Goal: Find specific page/section: Find specific page/section

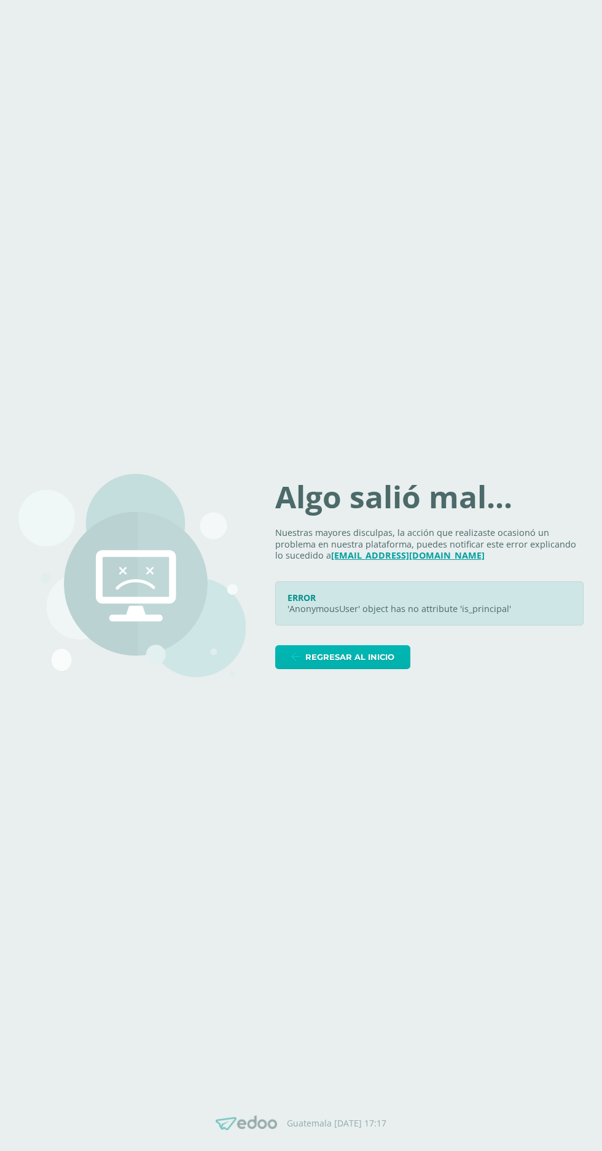
click at [351, 669] on span "Regresar al inicio" at bounding box center [349, 657] width 89 height 23
click at [360, 669] on span "Regresar al inicio" at bounding box center [349, 657] width 89 height 23
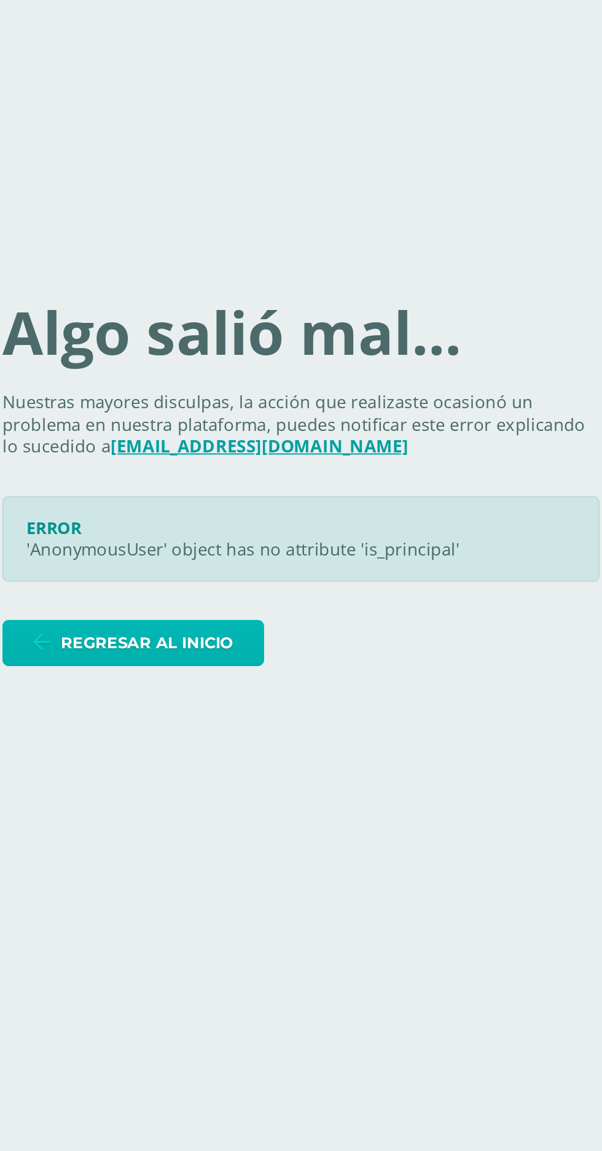
click at [390, 669] on span "Regresar al inicio" at bounding box center [349, 657] width 89 height 23
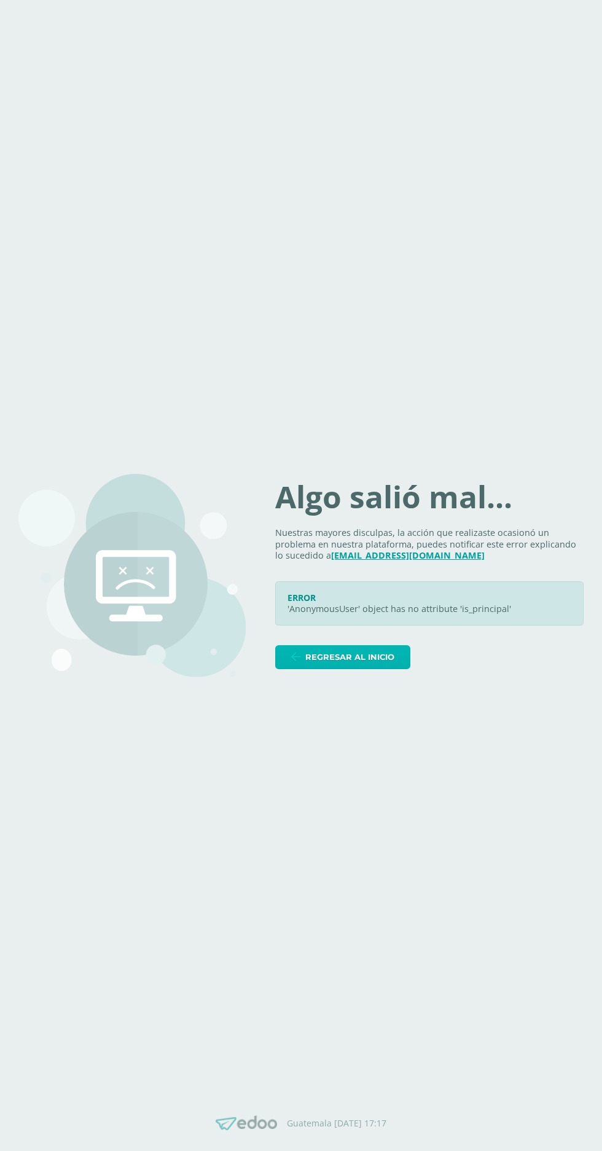
click at [362, 669] on span "Regresar al inicio" at bounding box center [349, 657] width 89 height 23
click at [350, 669] on span "Regresar al inicio" at bounding box center [349, 657] width 89 height 23
click at [333, 669] on span "Regresar al inicio" at bounding box center [349, 657] width 89 height 23
click at [351, 669] on span "Regresar al inicio" at bounding box center [349, 657] width 89 height 23
click at [360, 669] on span "Regresar al inicio" at bounding box center [349, 657] width 89 height 23
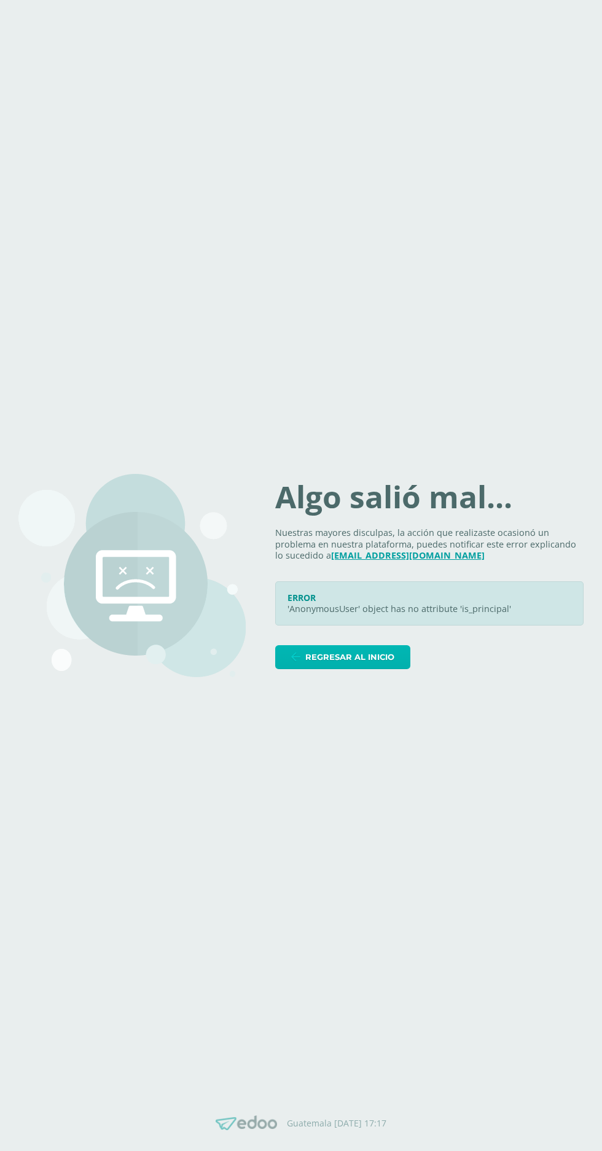
click at [357, 669] on span "Regresar al inicio" at bounding box center [349, 657] width 89 height 23
click at [354, 669] on span "Regresar al inicio" at bounding box center [349, 657] width 89 height 23
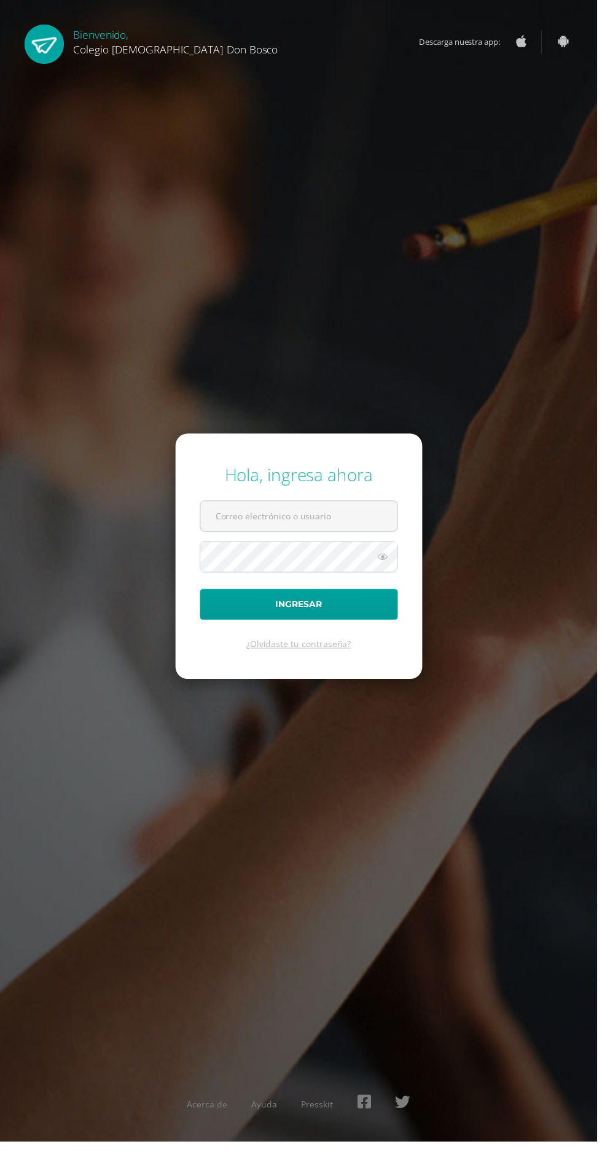
click at [304, 535] on input "text" at bounding box center [301, 520] width 198 height 30
click at [241, 535] on input "text" at bounding box center [301, 520] width 198 height 30
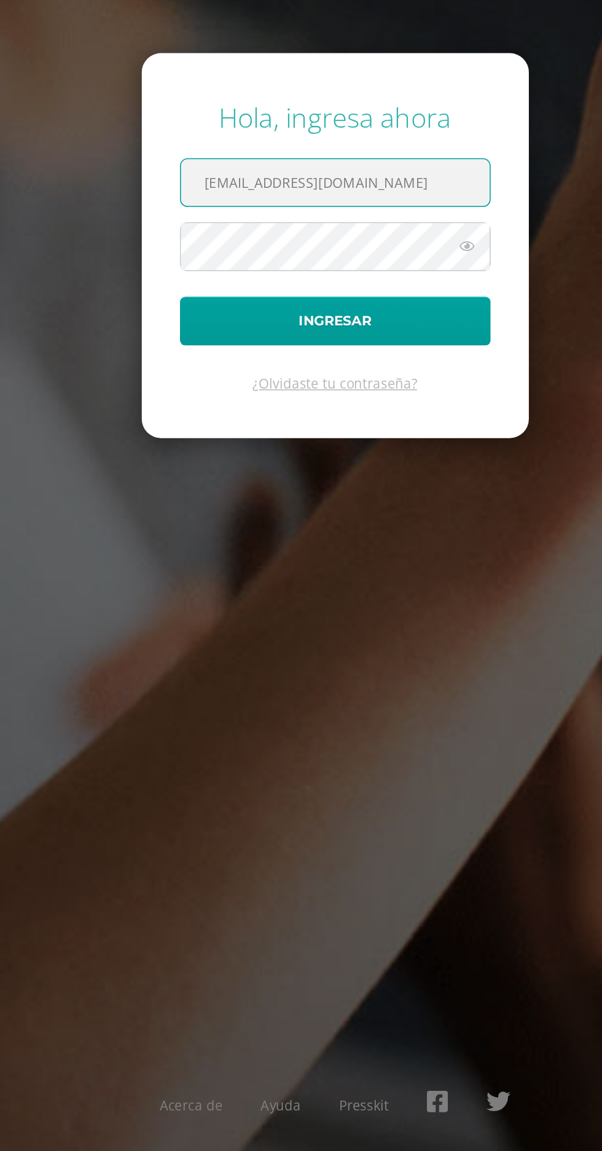
type input "arodas@donbosco.edu.gt"
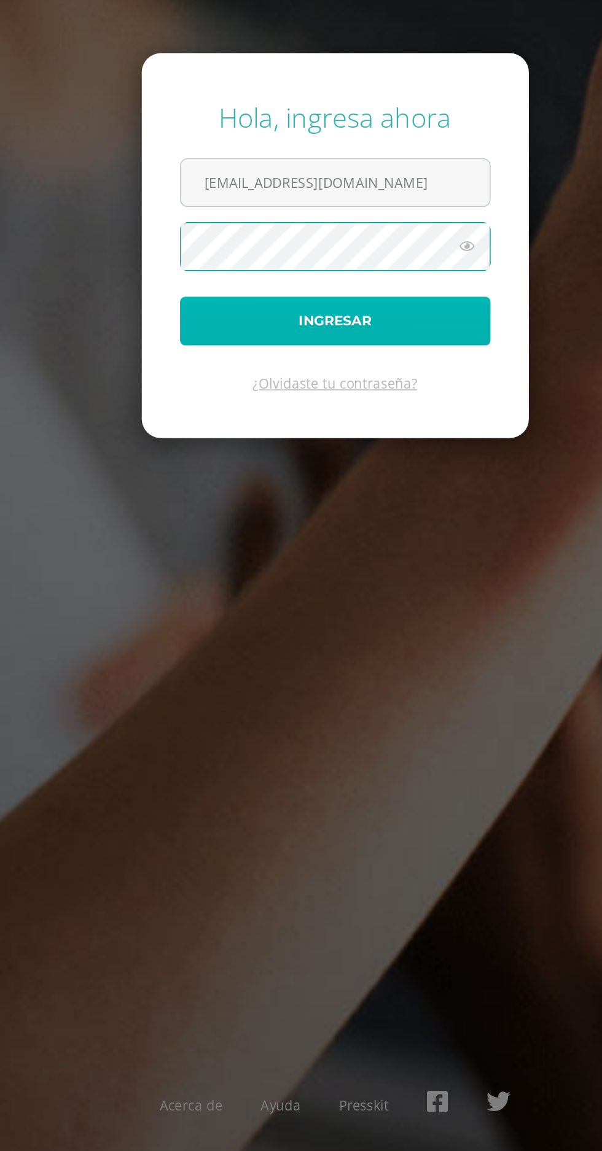
click at [321, 625] on button "Ingresar" at bounding box center [301, 609] width 200 height 31
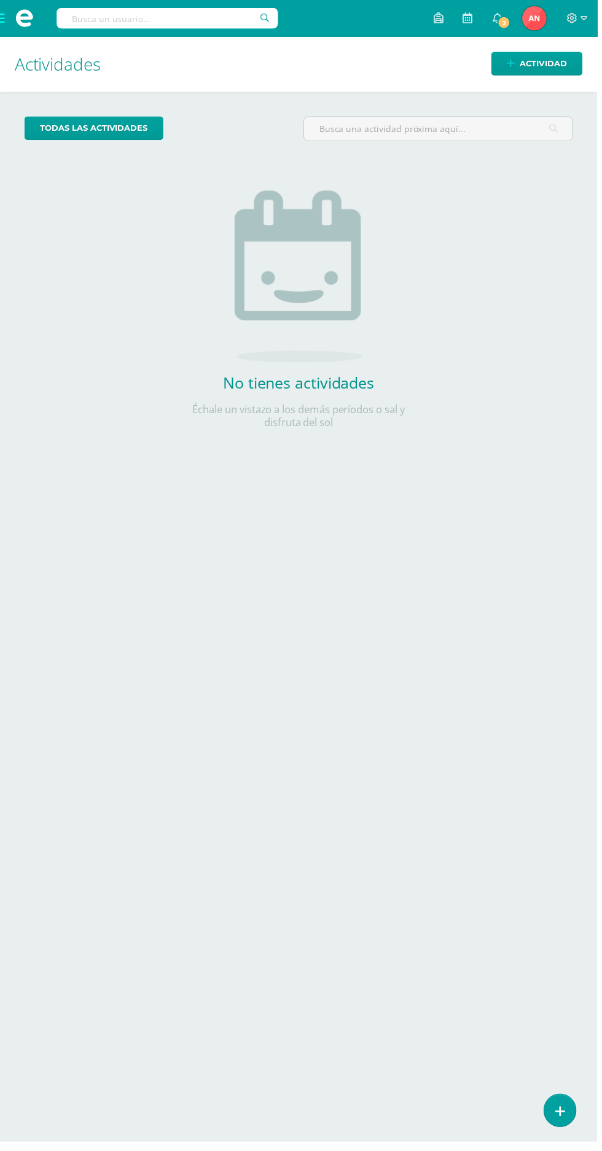
scroll to position [47, 0]
click at [39, 26] on span at bounding box center [24, 18] width 49 height 37
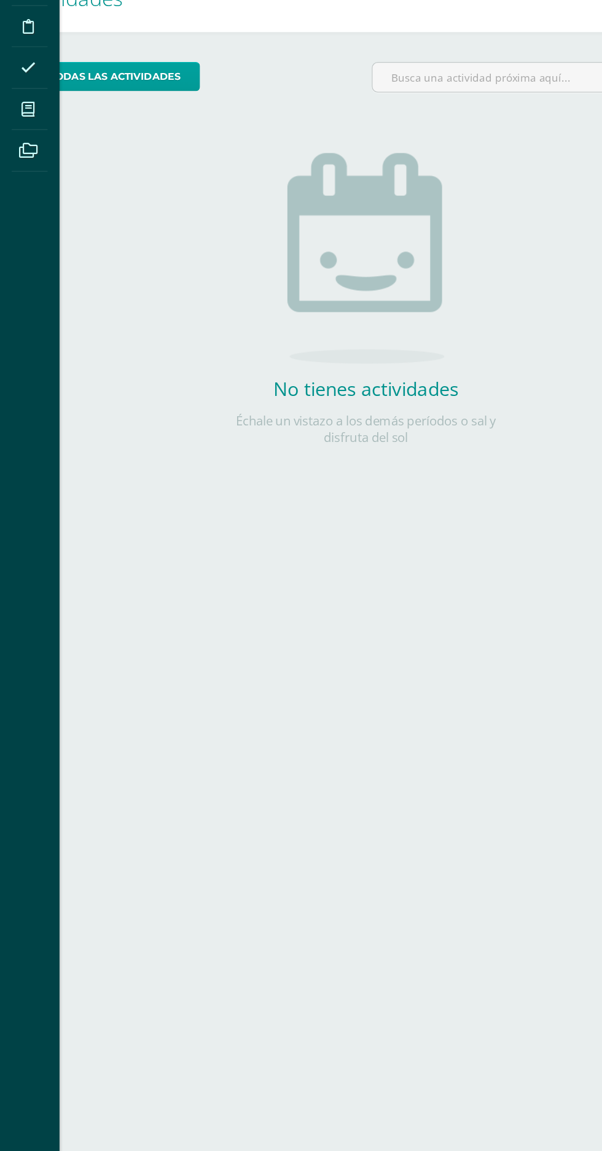
click at [24, 157] on icon at bounding box center [23, 156] width 11 height 12
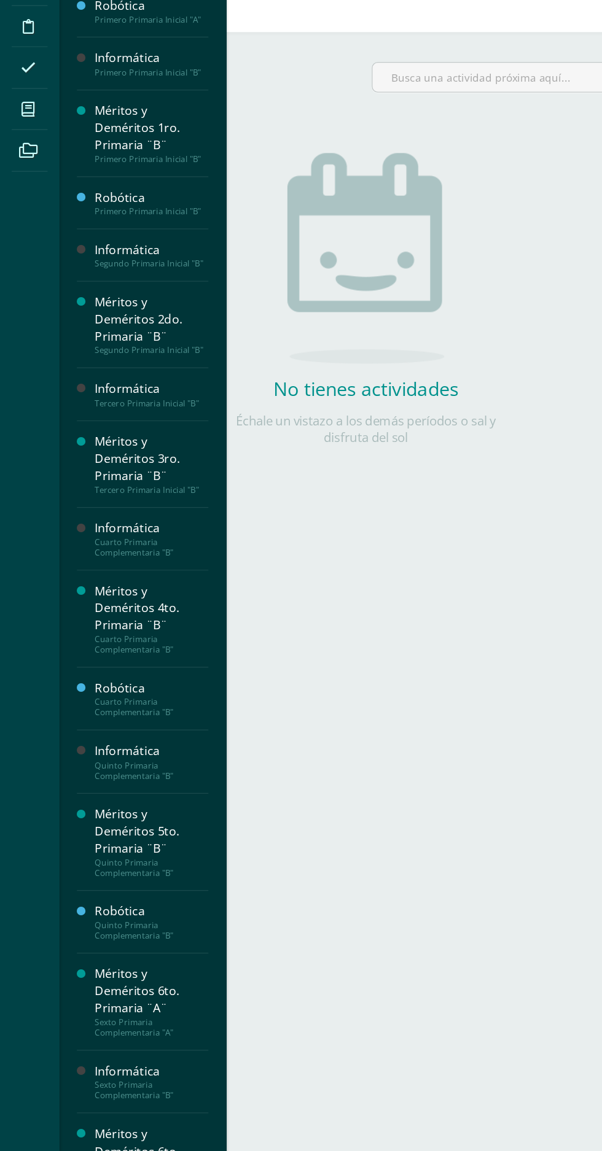
scroll to position [0, 0]
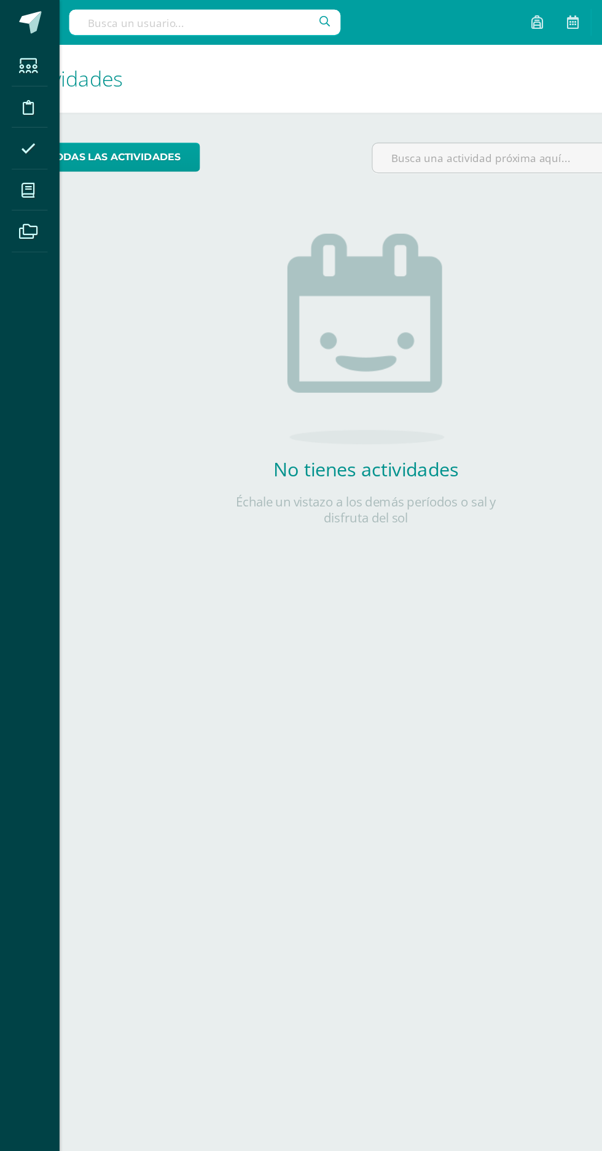
click at [23, 157] on icon at bounding box center [23, 156] width 11 height 12
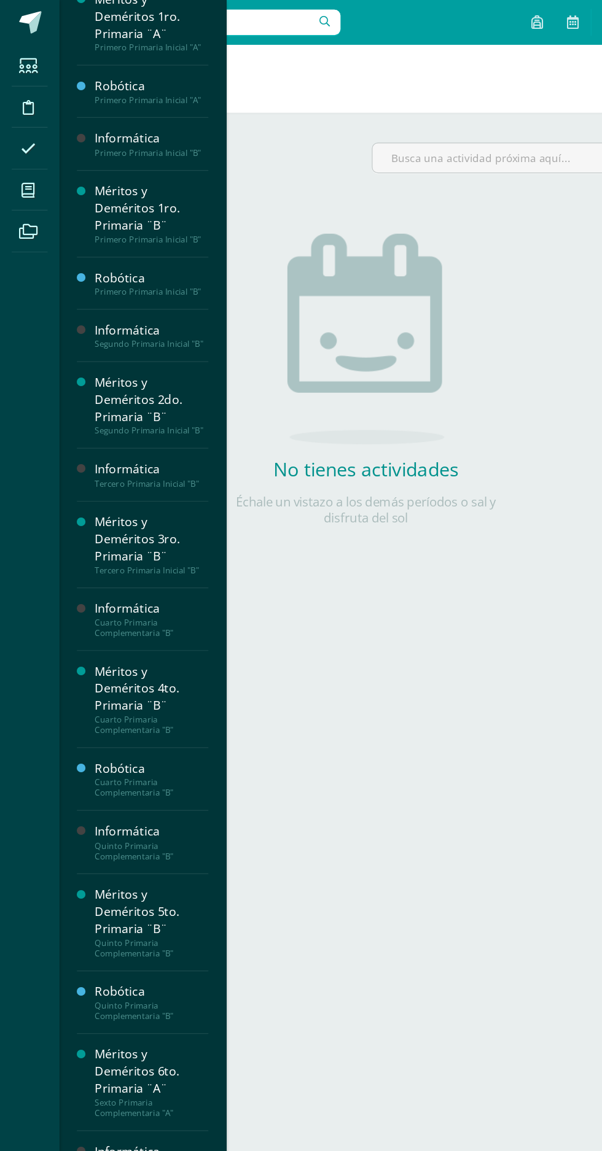
click at [116, 709] on div "Quinto Primaria Complementaria "B"" at bounding box center [124, 699] width 93 height 17
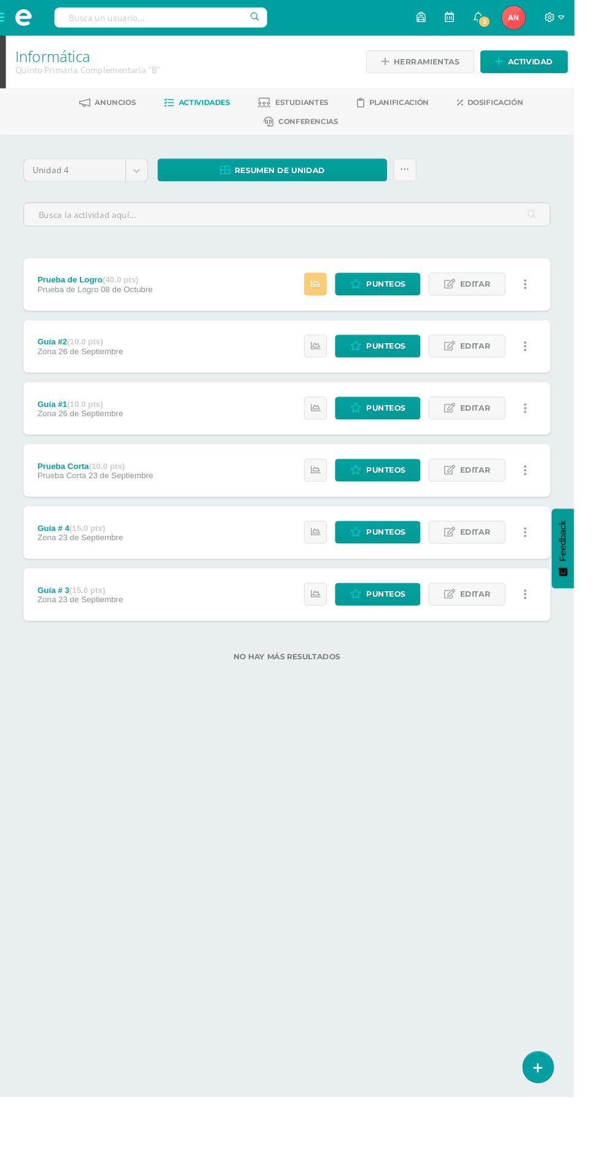
click at [143, 178] on body "Estudiantes Disciplina Asistencia Mis cursos Archivos Soporte Ayuda Reportar un…" at bounding box center [301, 366] width 602 height 733
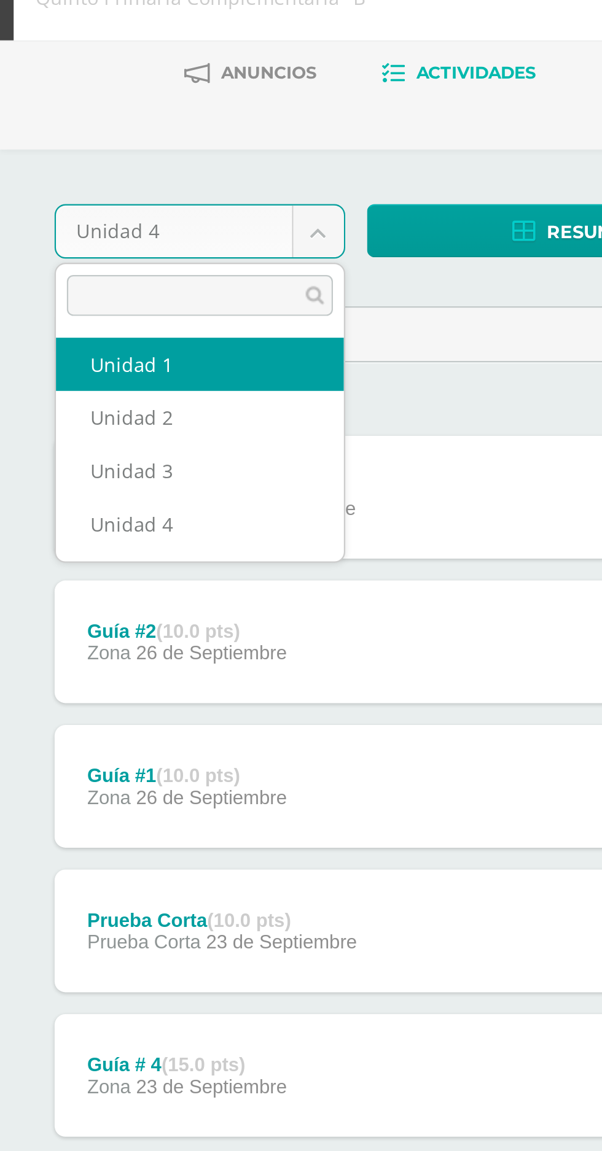
select select "Unidad 1"
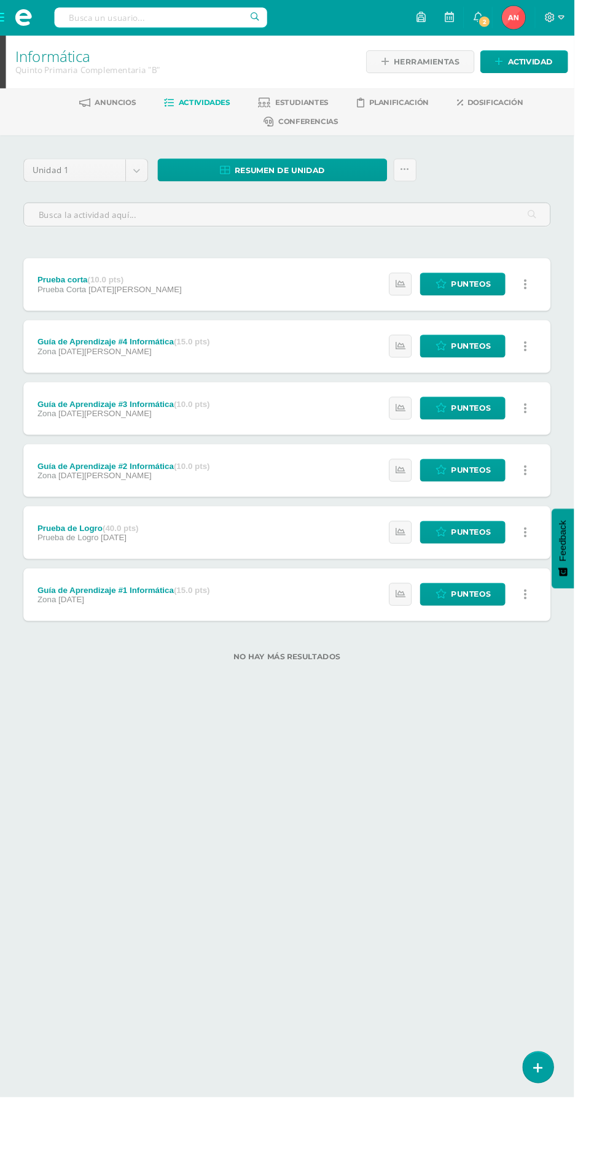
click at [143, 179] on body "Estudiantes Disciplina Asistencia Mis cursos Archivos Soporte Ayuda Reportar un…" at bounding box center [301, 366] width 602 height 733
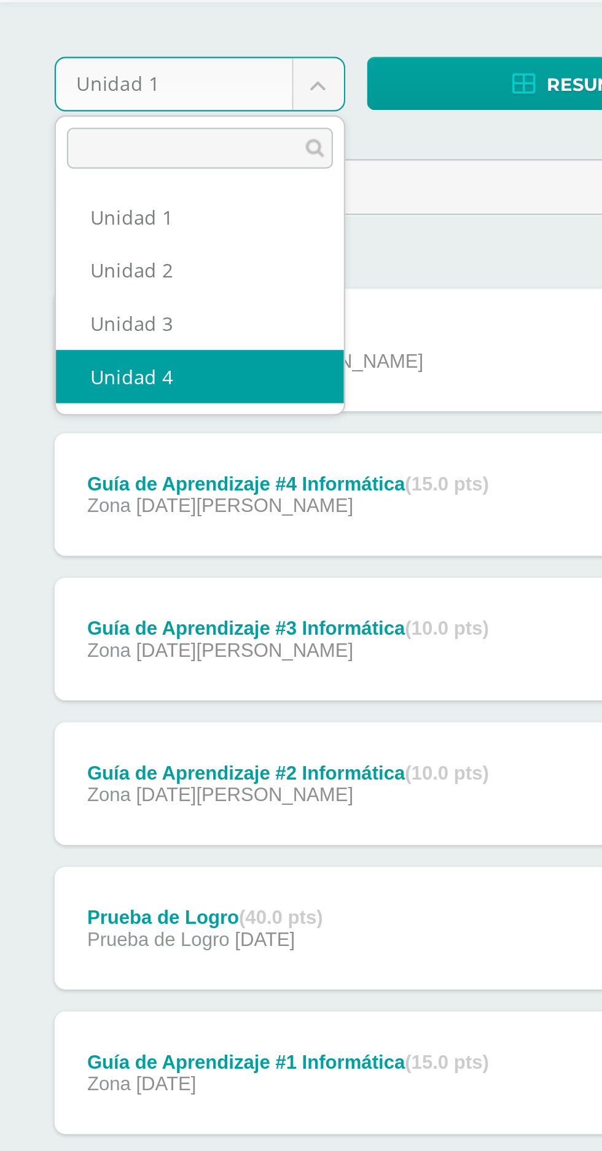
select select "Unidad 4"
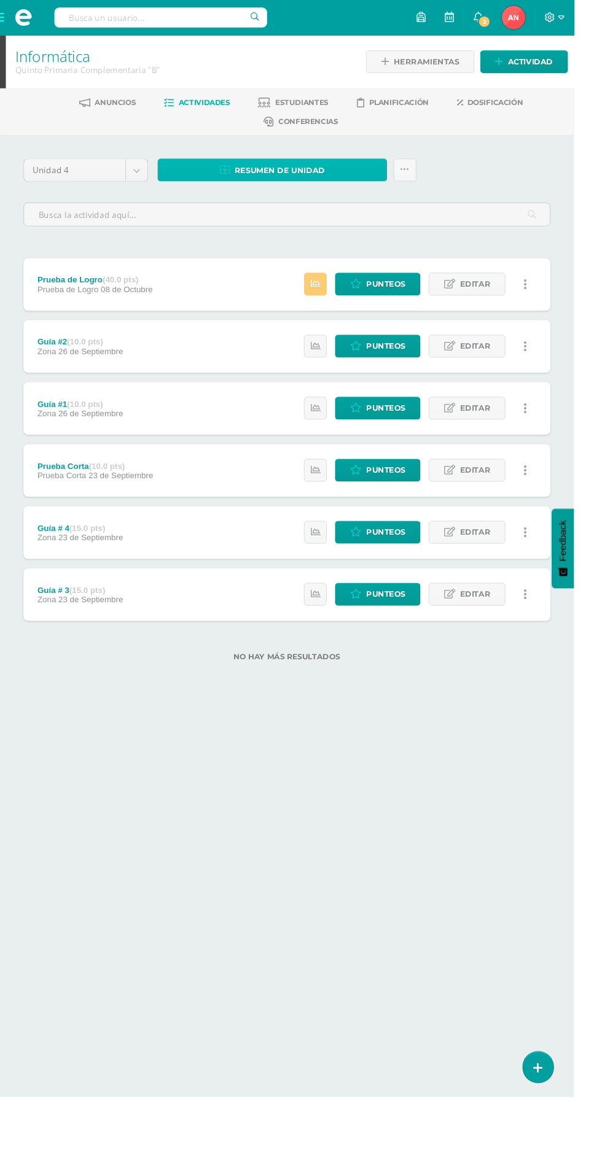
click at [295, 181] on span "Resumen de unidad" at bounding box center [293, 179] width 95 height 23
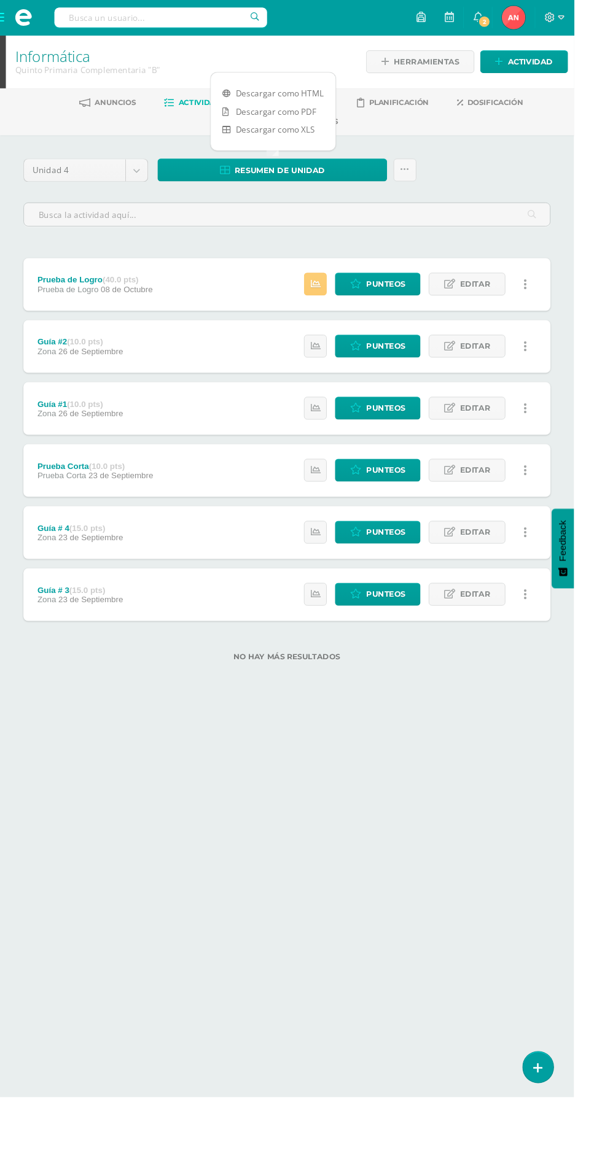
click at [307, 96] on link "Descargar como HTML" at bounding box center [286, 97] width 131 height 19
